Goal: Task Accomplishment & Management: Use online tool/utility

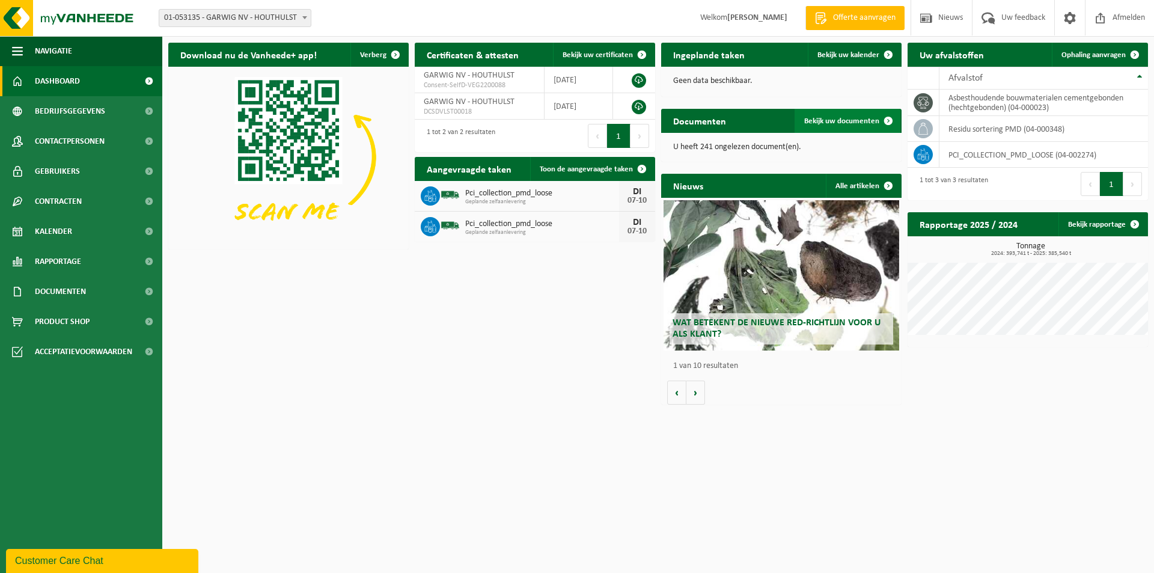
click at [840, 121] on span "Bekijk uw documenten" at bounding box center [841, 121] width 75 height 8
click at [856, 54] on span "Bekijk uw kalender" at bounding box center [849, 55] width 62 height 8
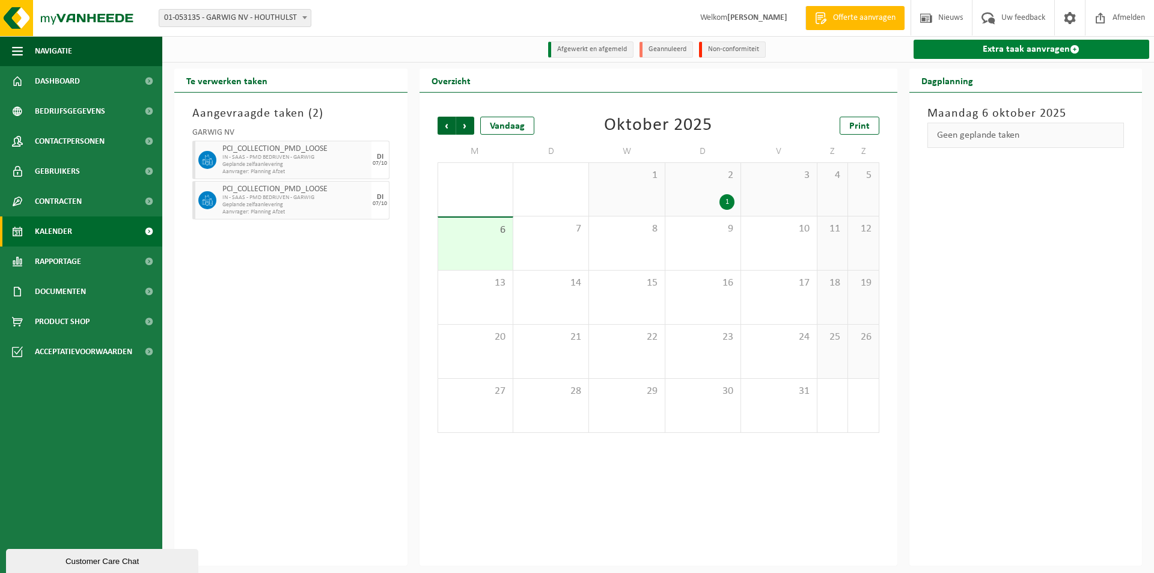
drag, startPoint x: 1008, startPoint y: 49, endPoint x: 996, endPoint y: 49, distance: 11.4
click at [1009, 49] on link "Extra taak aanvragen" at bounding box center [1032, 49] width 236 height 19
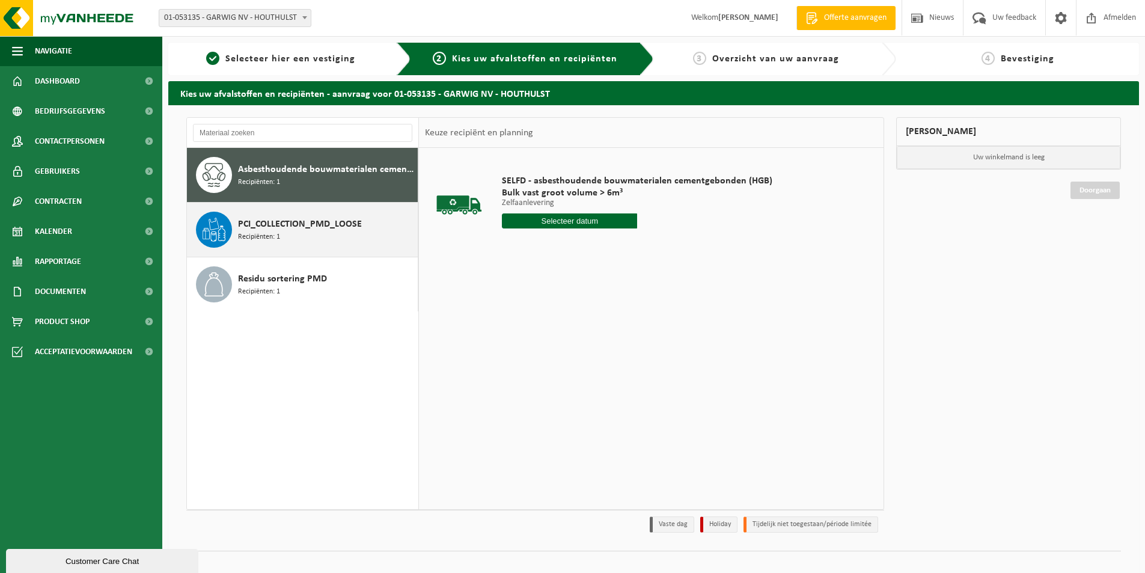
click at [345, 222] on span "PCI_COLLECTION_PMD_LOOSE" at bounding box center [300, 224] width 124 height 14
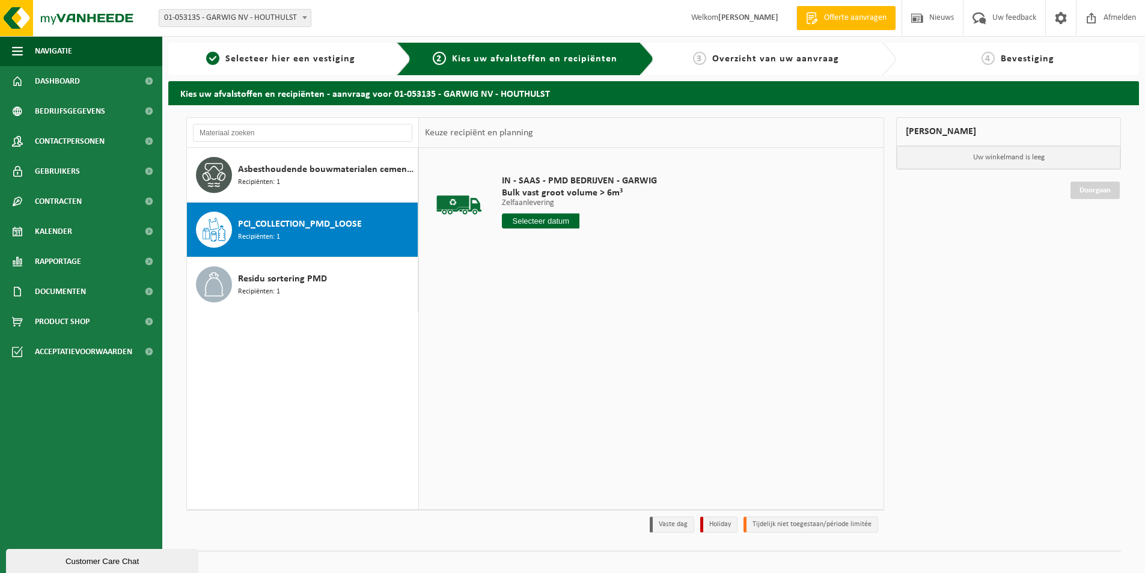
click at [528, 225] on input "text" at bounding box center [541, 220] width 78 height 15
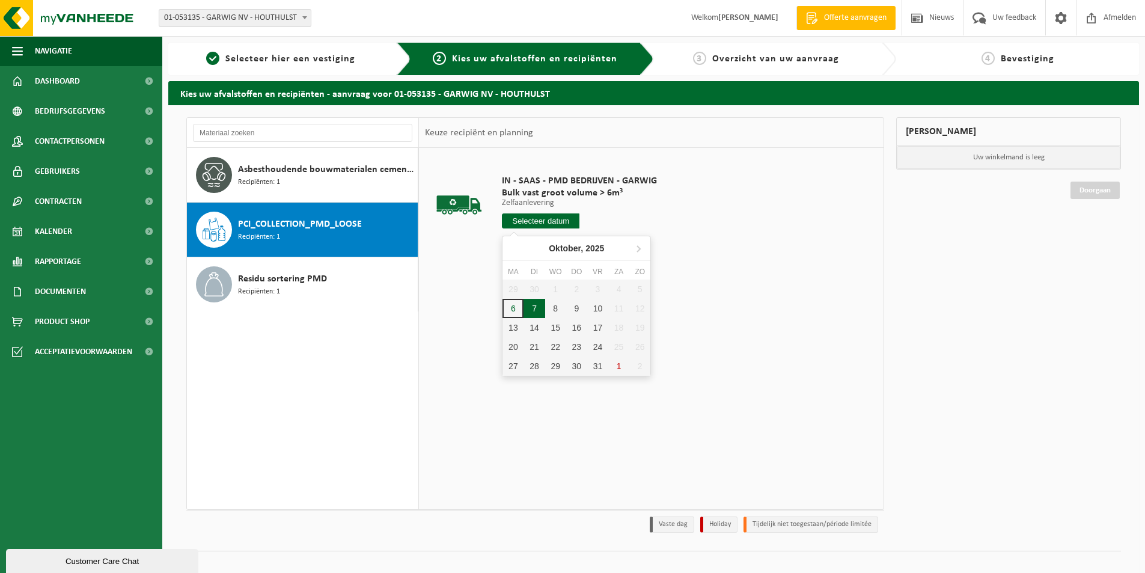
click at [535, 308] on div "7" at bounding box center [534, 308] width 21 height 19
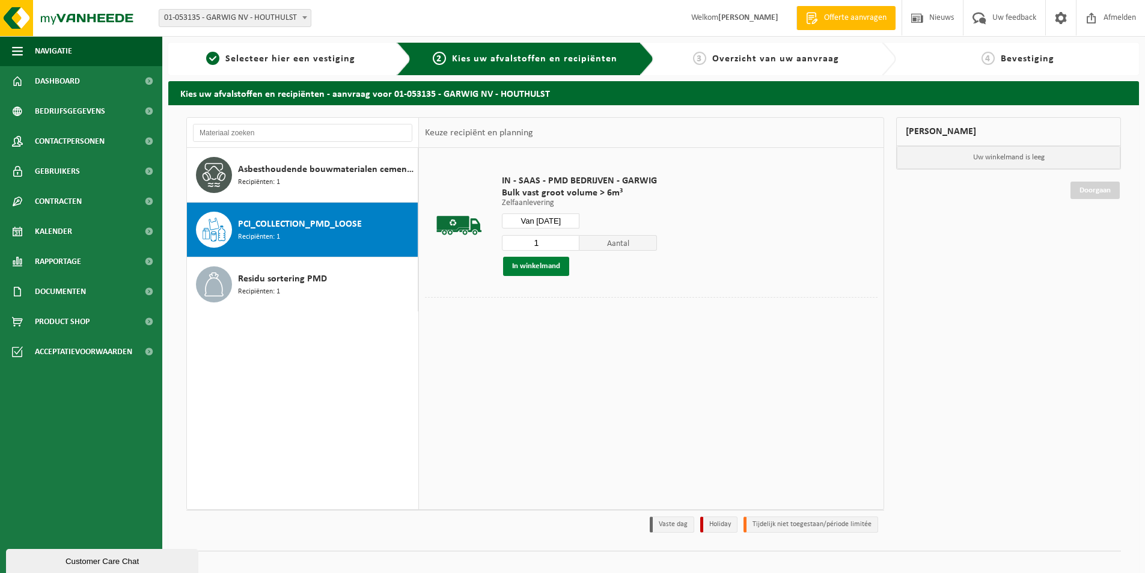
click at [545, 271] on button "In winkelmand" at bounding box center [536, 266] width 66 height 19
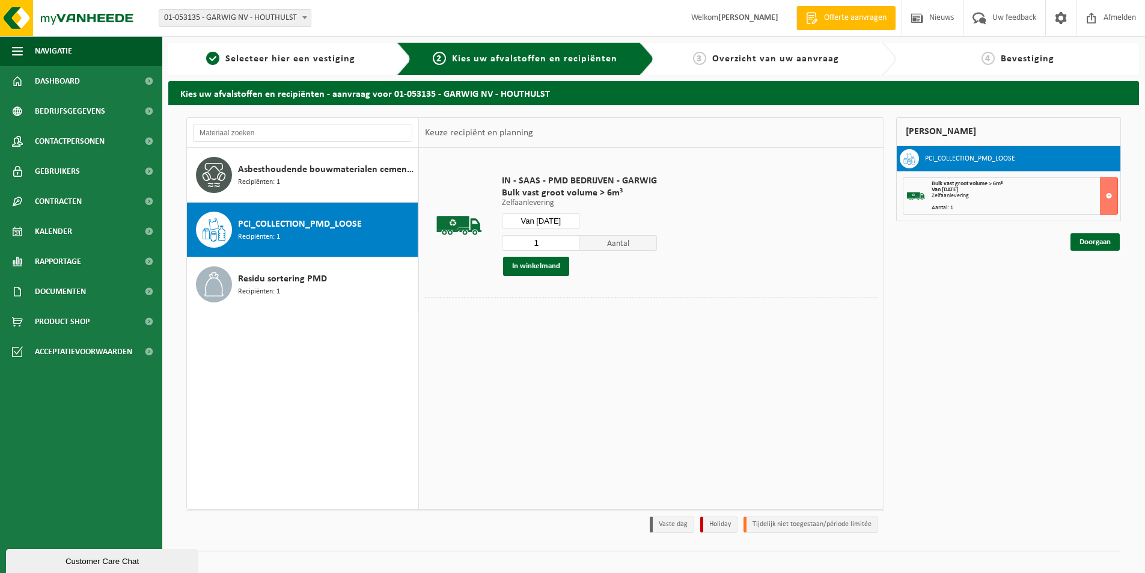
click at [554, 221] on input "Van 2025-10-07" at bounding box center [541, 220] width 78 height 15
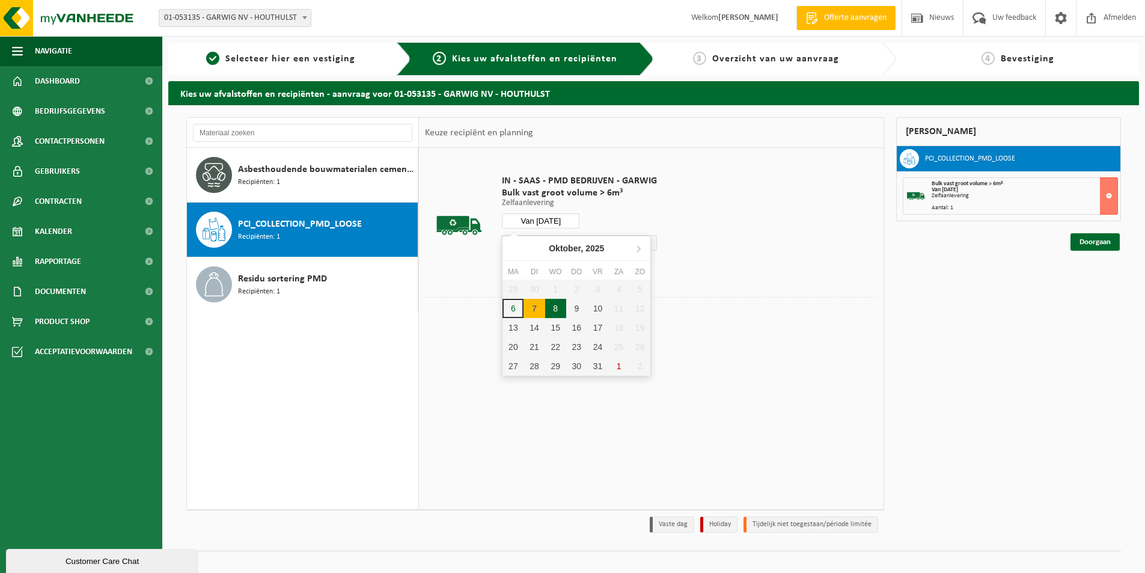
click at [558, 304] on div "8" at bounding box center [555, 308] width 21 height 19
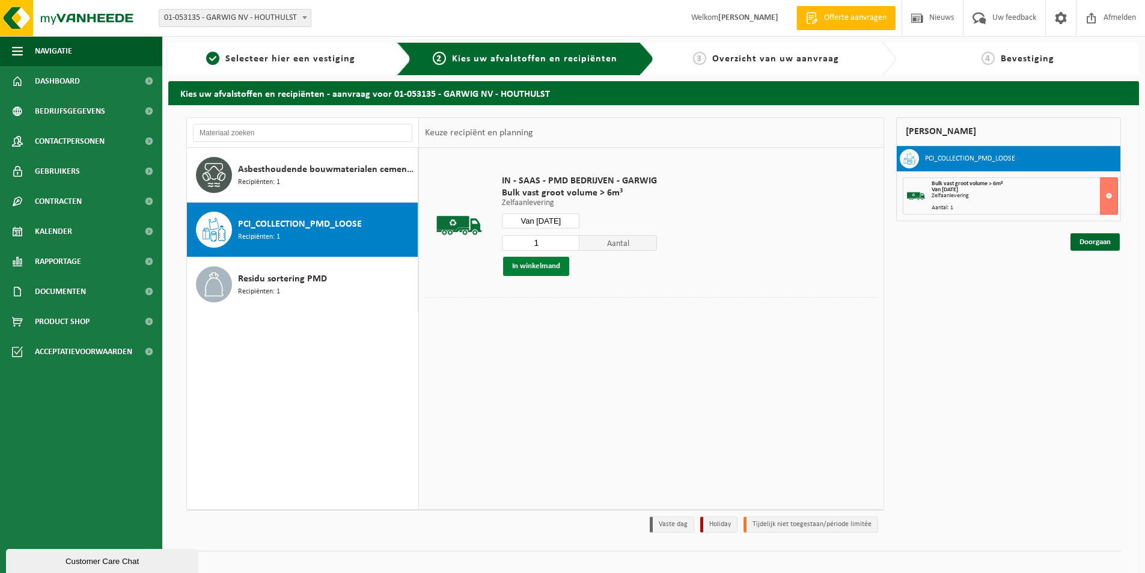
click at [542, 266] on button "In winkelmand" at bounding box center [536, 266] width 66 height 19
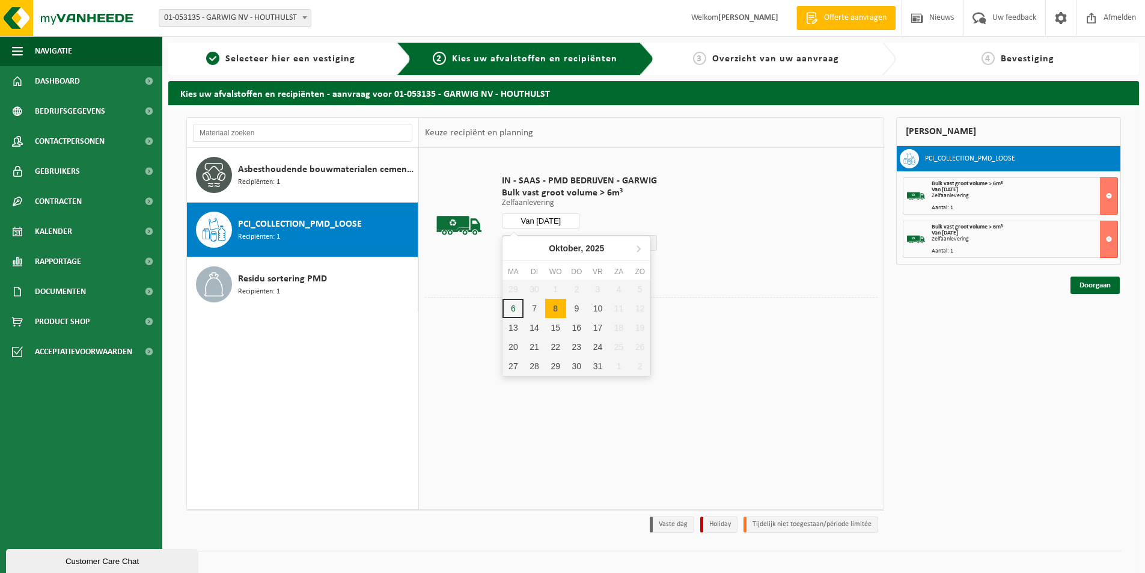
click at [545, 222] on input "Van 2025-10-08" at bounding box center [541, 220] width 78 height 15
click at [578, 305] on div "9" at bounding box center [576, 308] width 21 height 19
type input "Van 2025-10-09"
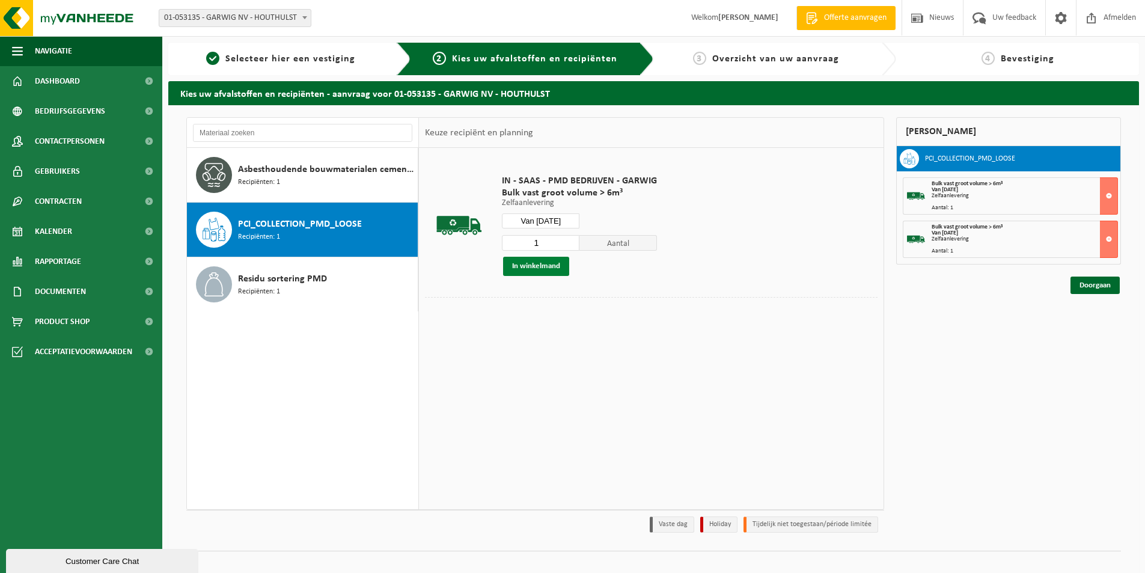
click at [544, 260] on button "In winkelmand" at bounding box center [536, 266] width 66 height 19
click at [1085, 327] on link "Doorgaan" at bounding box center [1095, 328] width 49 height 17
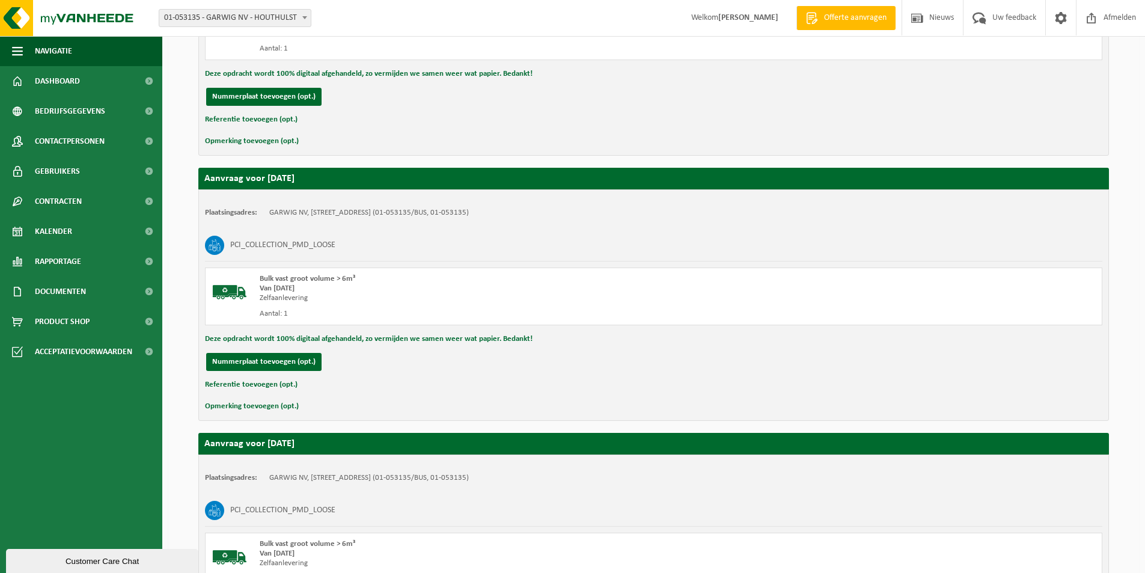
scroll to position [534, 0]
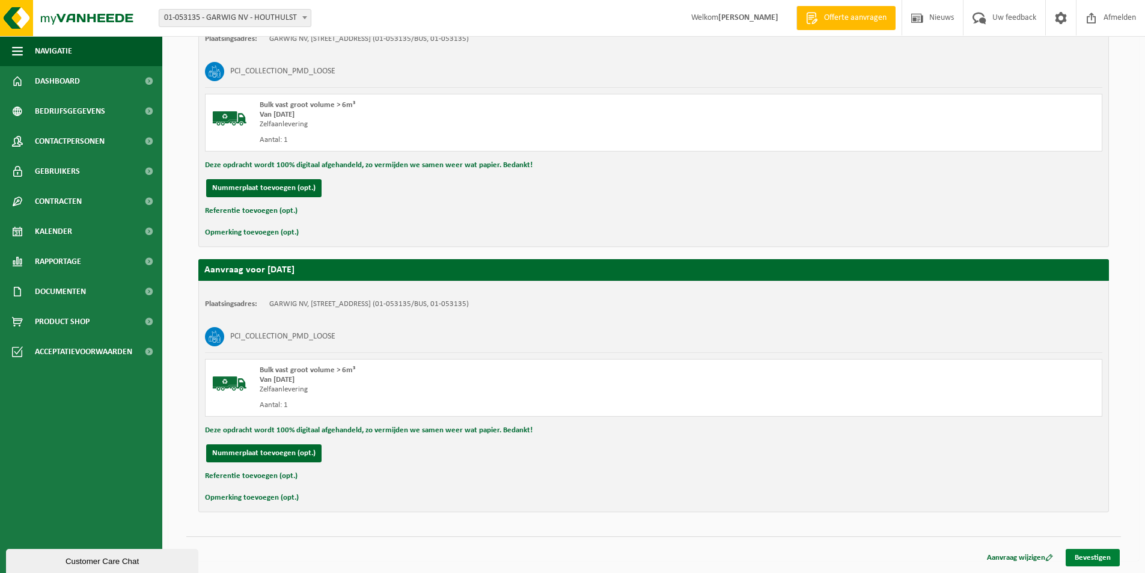
click at [1094, 554] on link "Bevestigen" at bounding box center [1093, 557] width 54 height 17
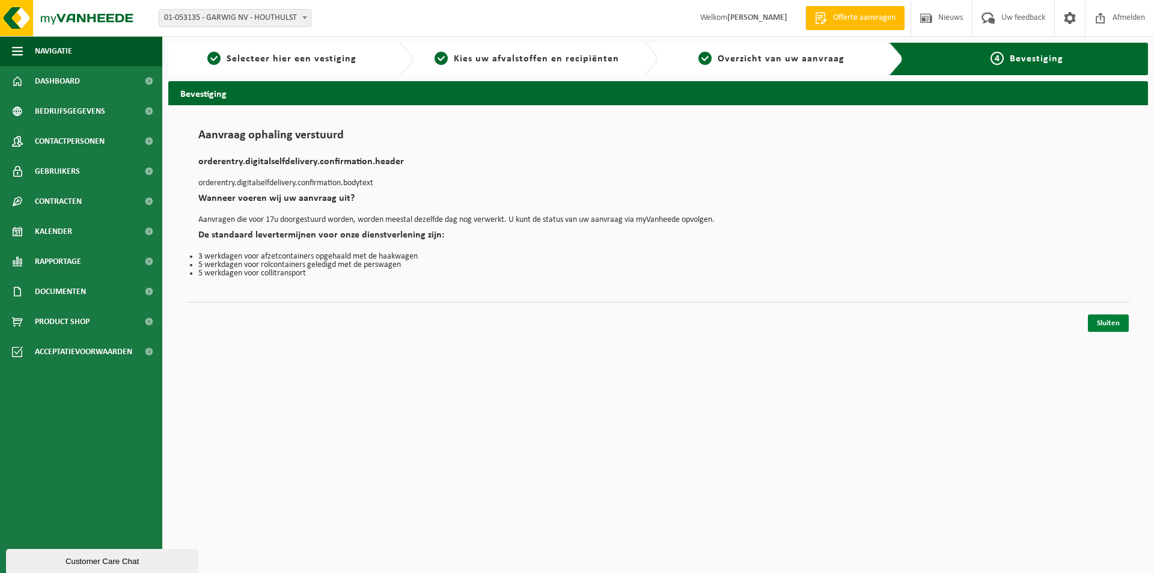
click at [1101, 325] on link "Sluiten" at bounding box center [1108, 322] width 41 height 17
